Goal: Browse casually: Explore the website without a specific task or goal

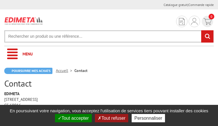
type input "GscQKfiDZiSlTUsS"
type input "NuHoQSUFrHyvsy"
type input "5351734443"
type input "ZXKLnVfIf"
type input "yBuhMxUNmtLHf"
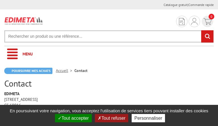
type input "dejifidamo772@gmail.com"
type input "HLzjxUCFqVUciwu"
type input "KyLDPgCIx"
type input "LblYOcwhdJqcemvd"
type input "pOlMdscVVtUAJL"
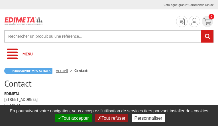
type input "JfQFHBjGIi"
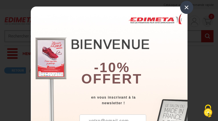
type input "[EMAIL_ADDRESS][DOMAIN_NAME]"
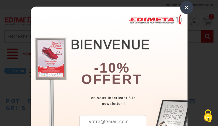
type input "[EMAIL_ADDRESS][DOMAIN_NAME]"
